Goal: Transaction & Acquisition: Purchase product/service

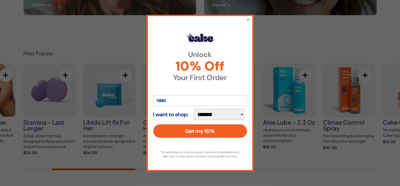
scroll to position [321, 0]
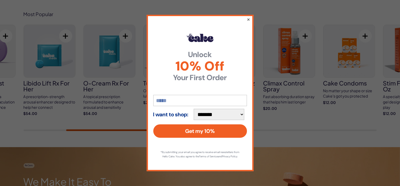
click at [248, 18] on button "×" at bounding box center [248, 19] width 3 height 6
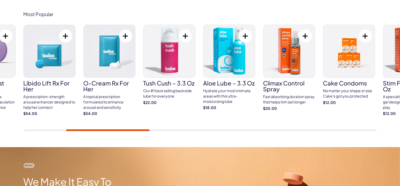
scroll to position [268, 0]
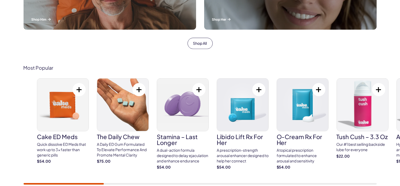
click at [334, 112] on div "Cake ED Meds Quick dissolve ED Meds that work up to 3x faster than generic pill…" at bounding box center [214, 126] width 354 height 97
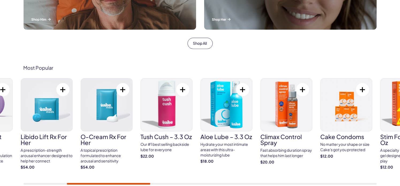
click at [231, 119] on img at bounding box center [226, 104] width 51 height 53
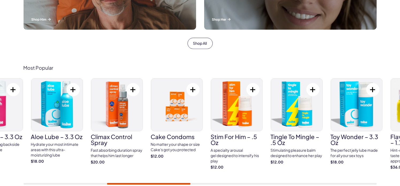
click at [240, 128] on img at bounding box center [236, 104] width 51 height 53
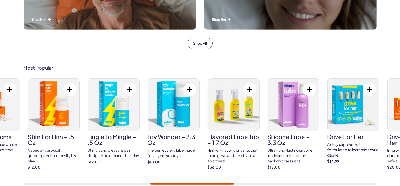
click at [227, 125] on img at bounding box center [233, 104] width 51 height 53
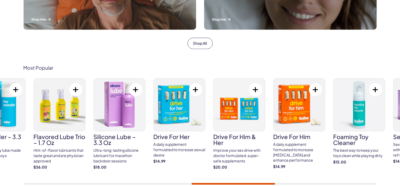
click at [187, 117] on img at bounding box center [179, 104] width 51 height 53
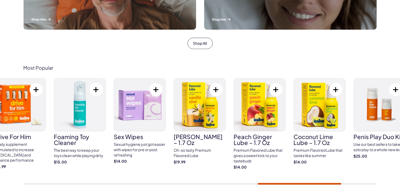
click at [204, 120] on img at bounding box center [199, 104] width 51 height 53
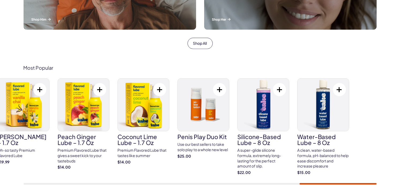
click at [176, 114] on div "Cake ED Meds Quick dissolve ED Meds that work up to 3x faster than generic pill…" at bounding box center [201, 131] width 354 height 106
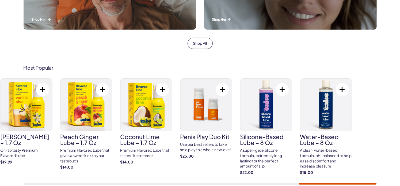
click at [293, 126] on div "Cake ED Meds Quick dissolve ED Meds that work up to 3x faster than generic pill…" at bounding box center [201, 131] width 354 height 106
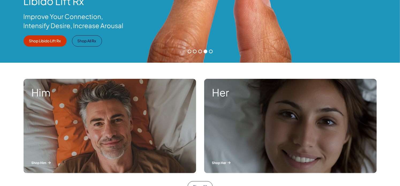
scroll to position [134, 0]
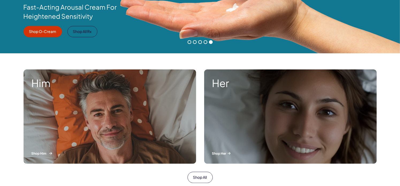
click at [106, 116] on div "Him Shop Him" at bounding box center [110, 116] width 173 height 94
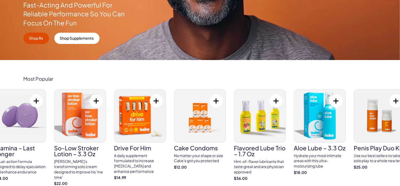
click at [115, 157] on div "Cake ED Meds Quick dissolve ED Meds that work up to 3x faster than generic pill…" at bounding box center [51, 137] width 354 height 97
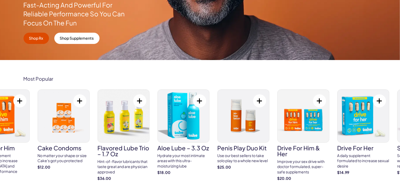
click at [235, 136] on img at bounding box center [243, 116] width 51 height 53
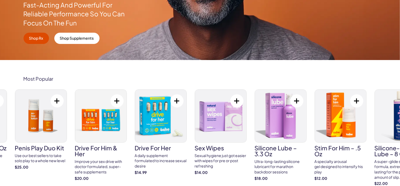
click at [240, 125] on img at bounding box center [220, 116] width 51 height 53
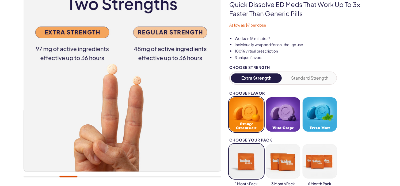
scroll to position [80, 0]
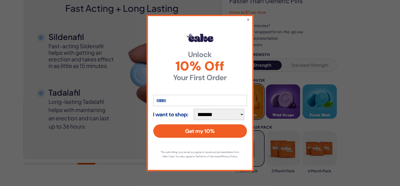
click at [346, 19] on div "**********" at bounding box center [200, 93] width 400 height 186
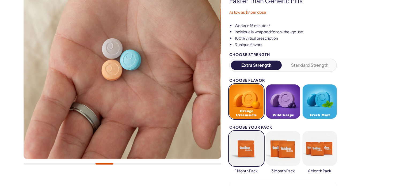
click at [243, 152] on button "button" at bounding box center [247, 148] width 34 height 34
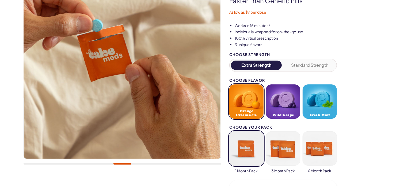
click at [247, 150] on button "button" at bounding box center [247, 148] width 34 height 34
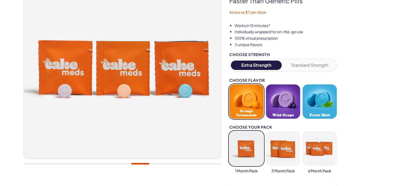
click at [263, 66] on button "Extra Strength" at bounding box center [256, 65] width 51 height 9
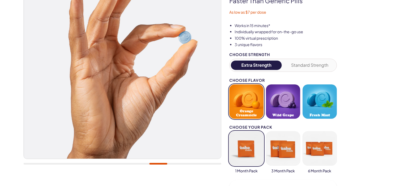
click at [261, 66] on button "Extra Strength" at bounding box center [256, 65] width 51 height 9
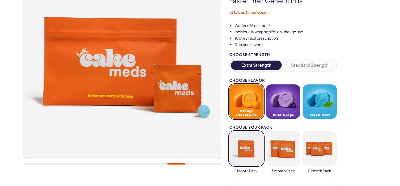
click at [248, 64] on button "Extra Strength" at bounding box center [256, 65] width 51 height 9
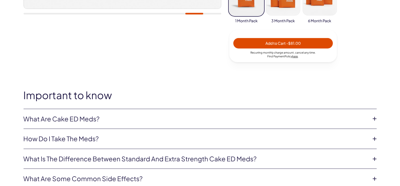
scroll to position [241, 0]
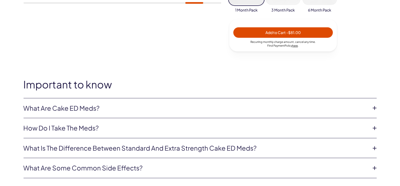
click at [57, 106] on link "What are Cake ED Meds?" at bounding box center [196, 108] width 345 height 9
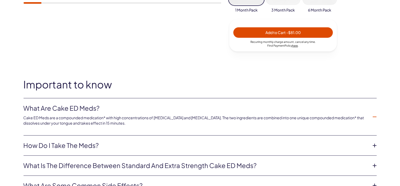
click at [68, 145] on link "How do I take the meds?" at bounding box center [196, 145] width 345 height 9
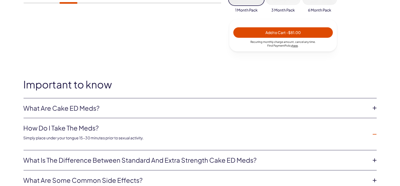
click at [235, 161] on link "What is the difference between Standard and Extra Strength Cake ED meds?" at bounding box center [196, 160] width 345 height 9
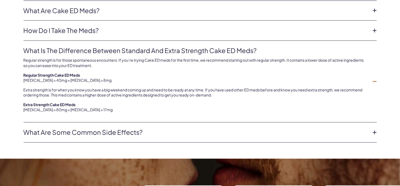
scroll to position [348, 0]
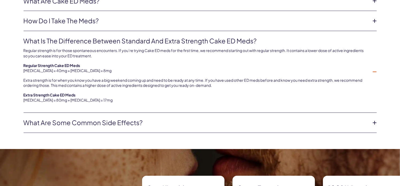
click at [128, 123] on link "What are some common side effects?" at bounding box center [196, 122] width 345 height 9
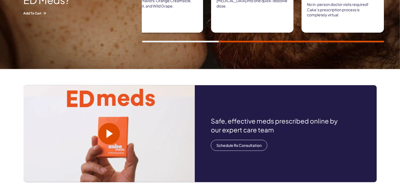
scroll to position [509, 0]
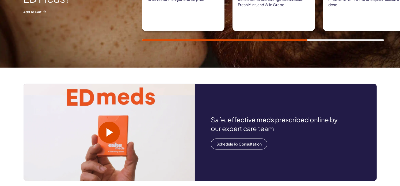
click at [109, 133] on span at bounding box center [110, 132] width 6 height 9
click at [155, 156] on video at bounding box center [109, 132] width 171 height 97
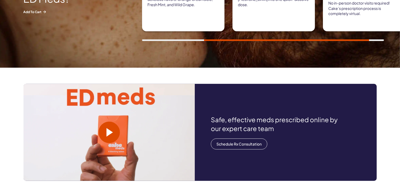
click at [111, 131] on span at bounding box center [110, 132] width 6 height 9
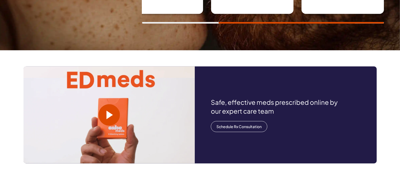
scroll to position [536, 0]
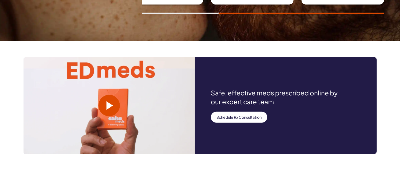
click at [255, 117] on link "Schedule Rx Consultation" at bounding box center [239, 117] width 57 height 11
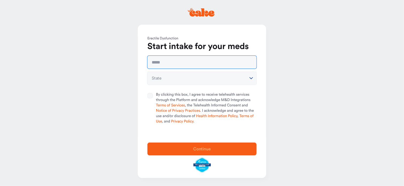
click at [165, 63] on input "text" at bounding box center [202, 62] width 109 height 13
click at [156, 77] on html "**********" at bounding box center [202, 93] width 404 height 186
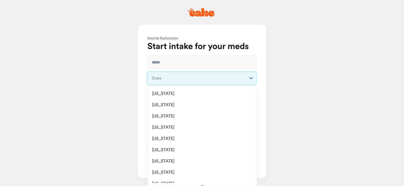
select select "**"
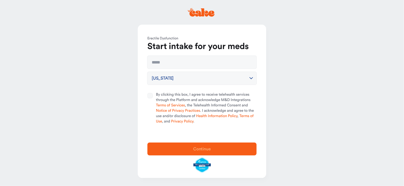
click at [0, 186] on div at bounding box center [0, 186] width 0 height 0
